Goal: Find contact information: Find contact information

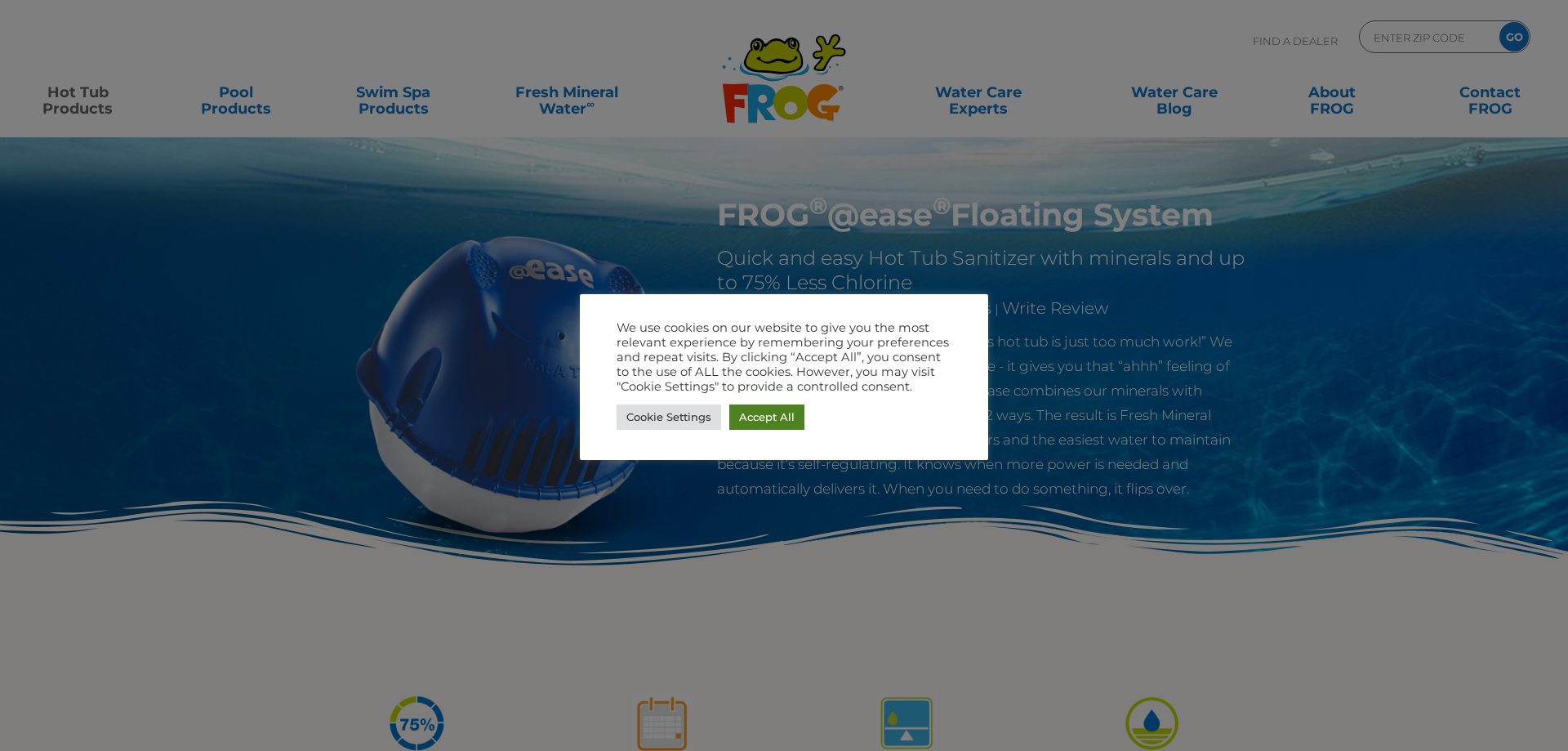
click at [757, 415] on link "Accept All" at bounding box center [767, 418] width 75 height 26
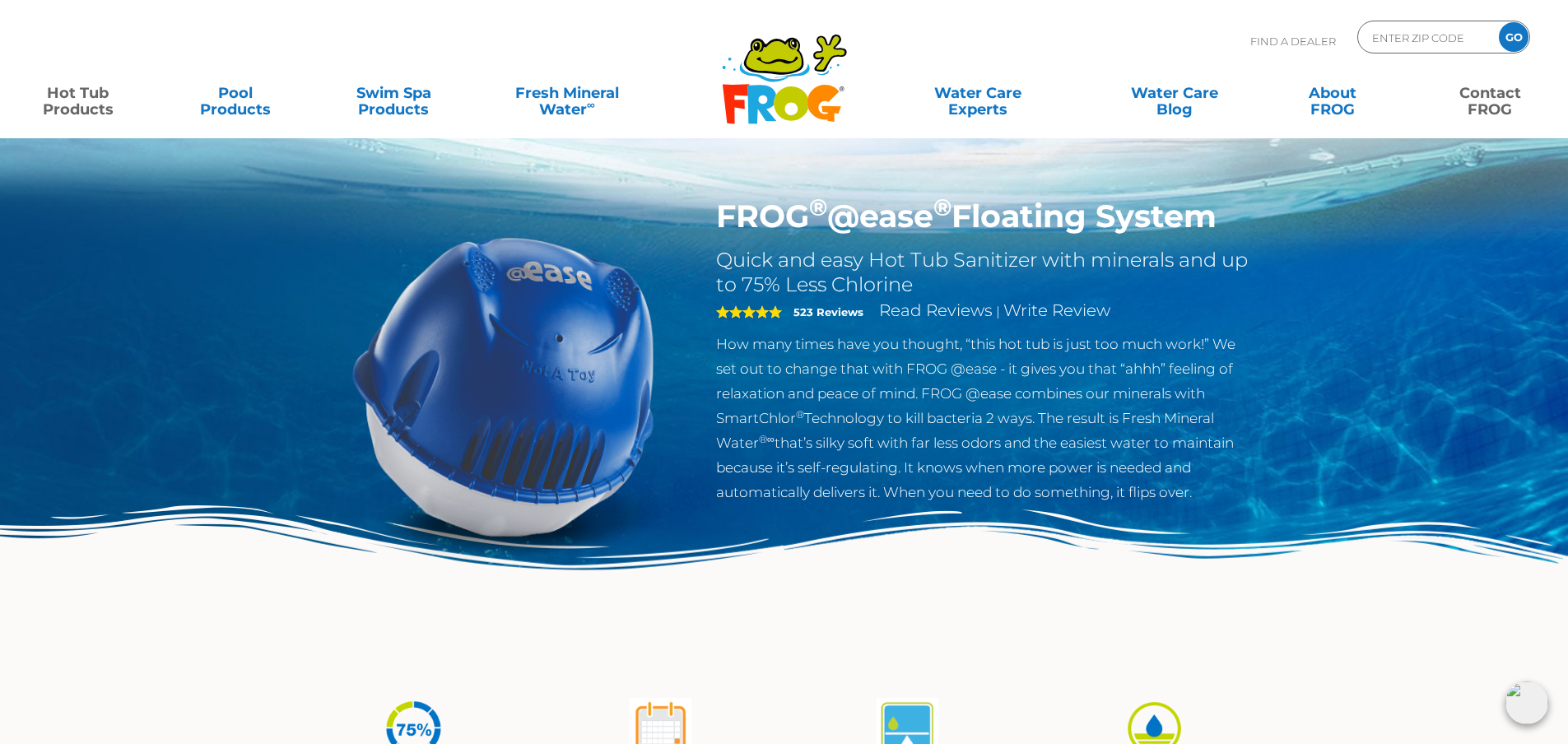
click at [1482, 103] on link "Contact FROG" at bounding box center [1490, 93] width 123 height 33
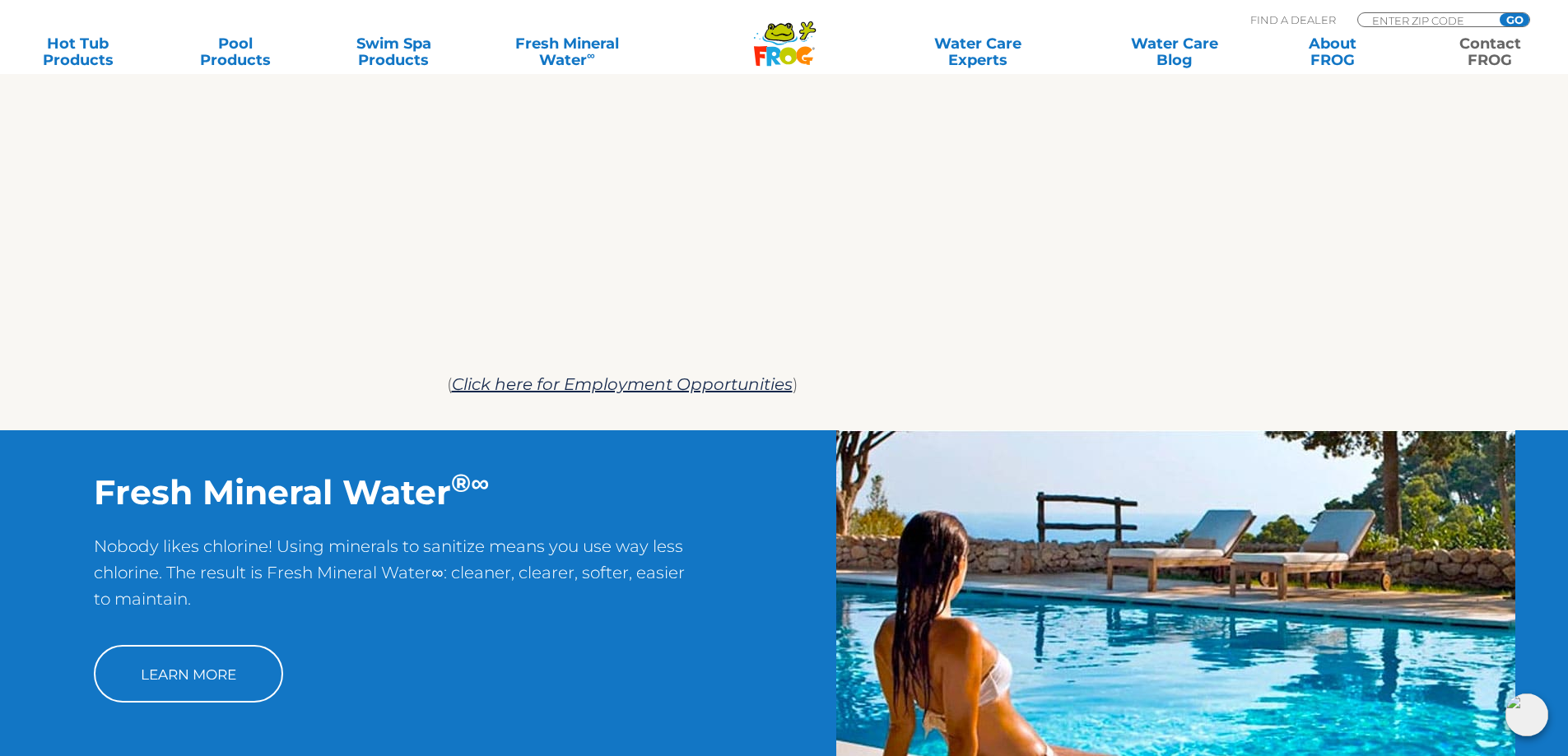
scroll to position [1161, 0]
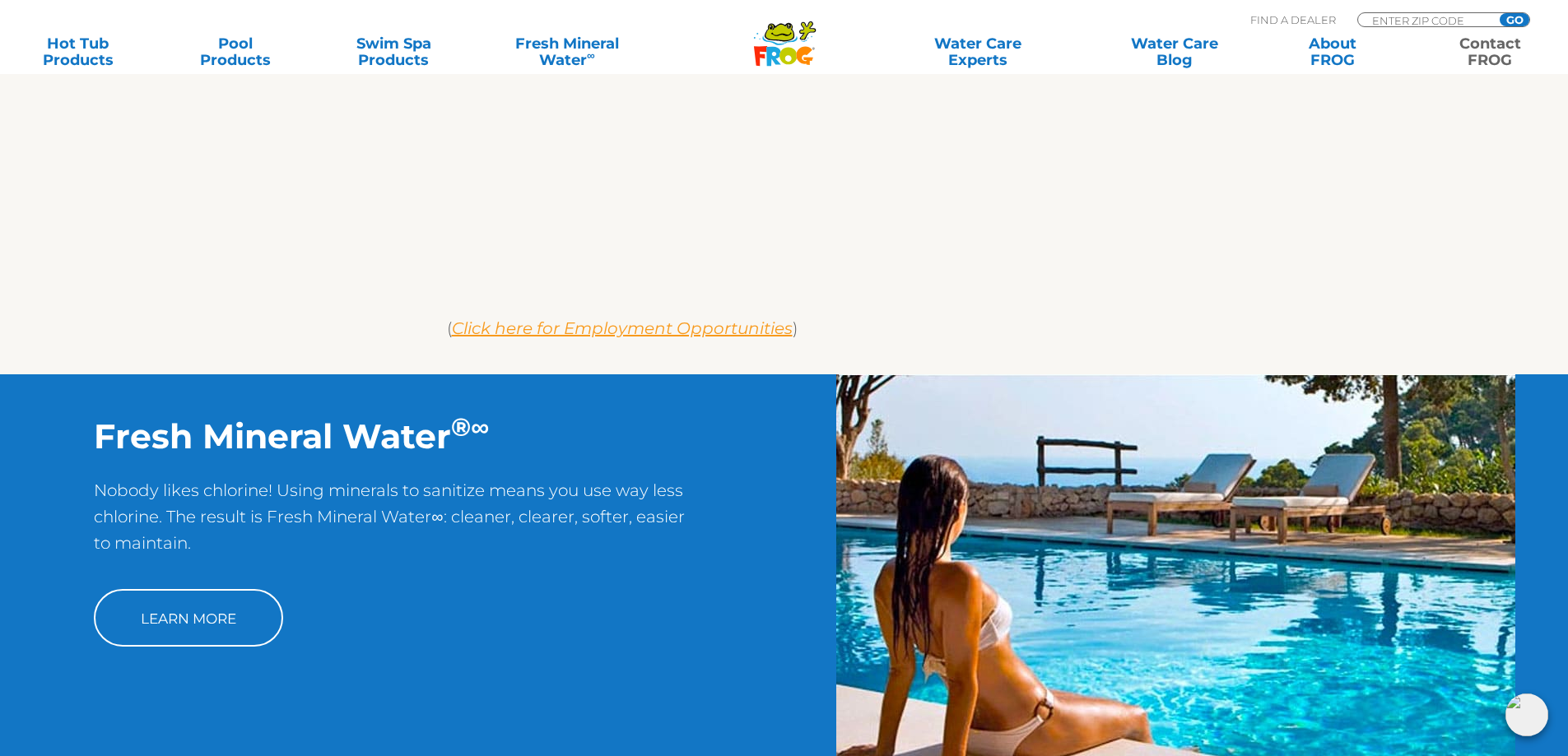
click at [543, 324] on em "Click here for Employment Opportunities" at bounding box center [622, 327] width 340 height 19
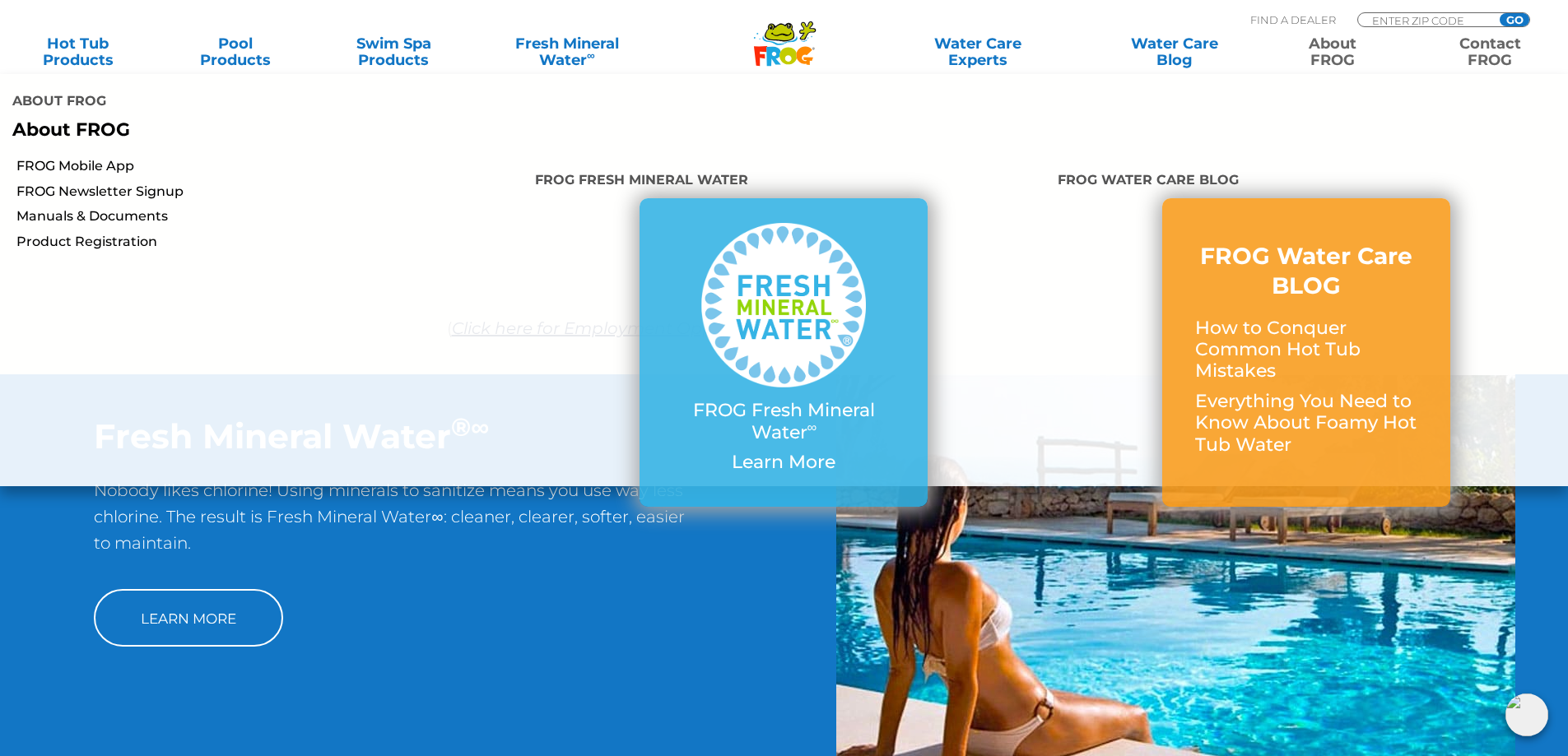
click at [1336, 55] on link "About FROG" at bounding box center [1331, 52] width 123 height 33
